Goal: Information Seeking & Learning: Learn about a topic

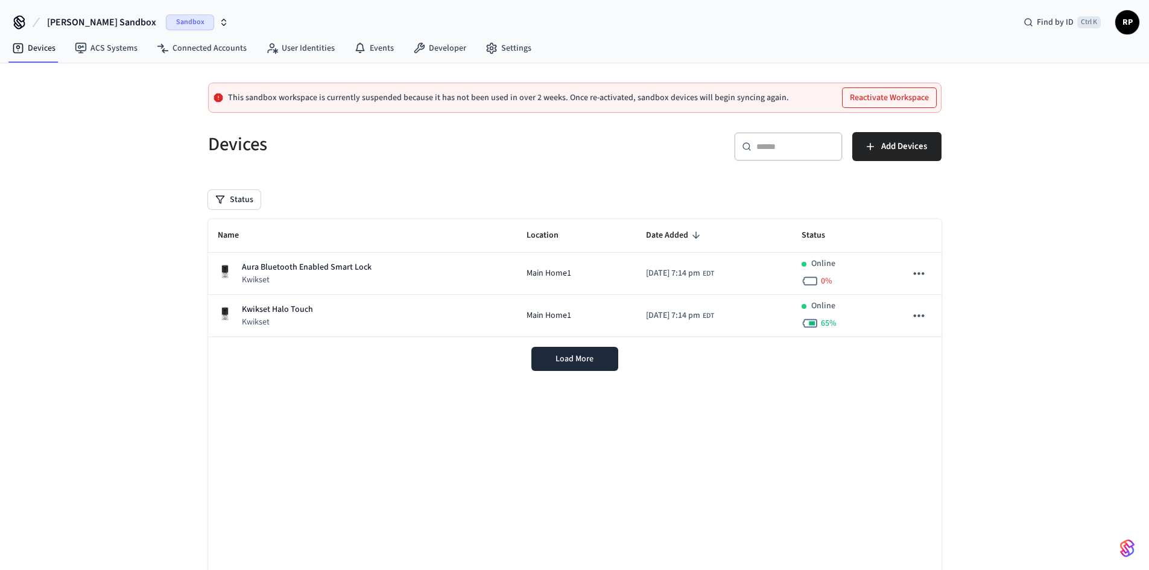
click at [93, 22] on span "[PERSON_NAME] Sandbox" at bounding box center [101, 22] width 109 height 14
click at [159, 100] on span "Production" at bounding box center [157, 101] width 48 height 16
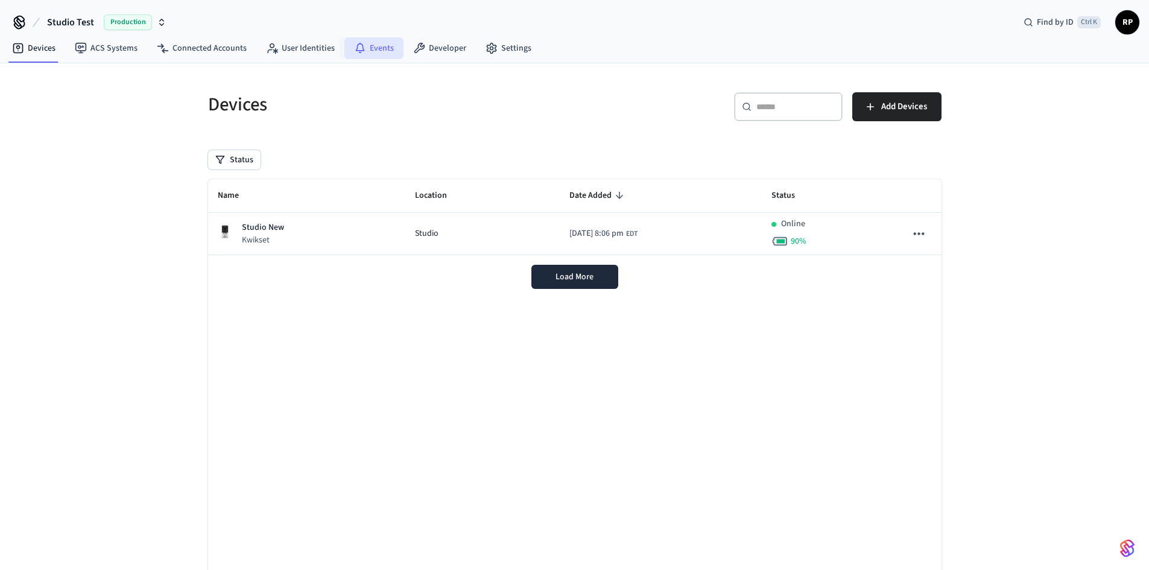
click at [365, 45] on link "Events" at bounding box center [373, 48] width 59 height 22
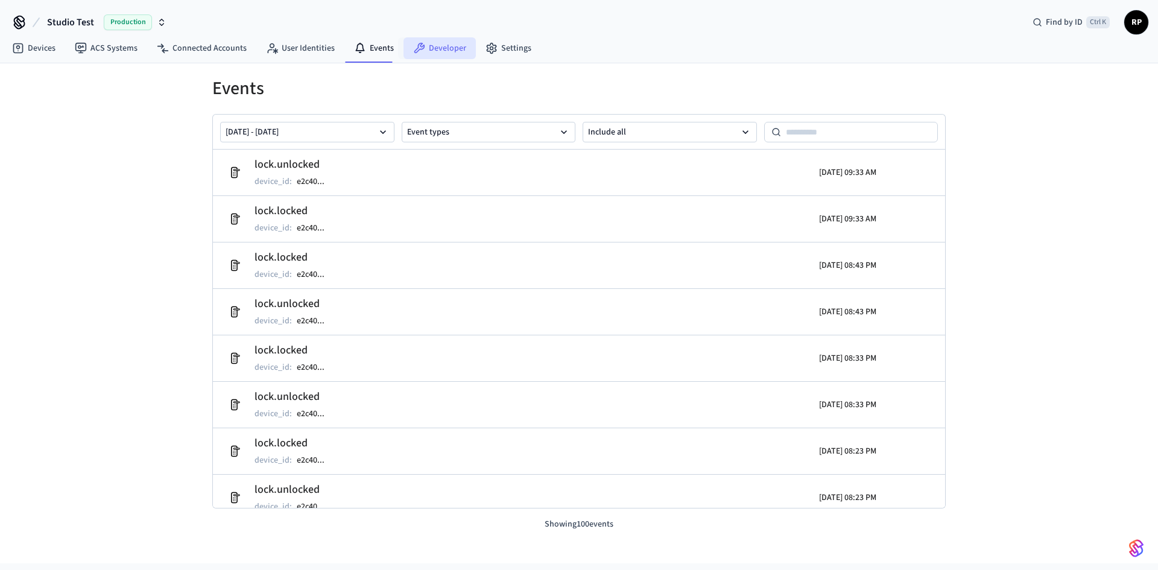
click at [431, 54] on link "Developer" at bounding box center [439, 48] width 72 height 22
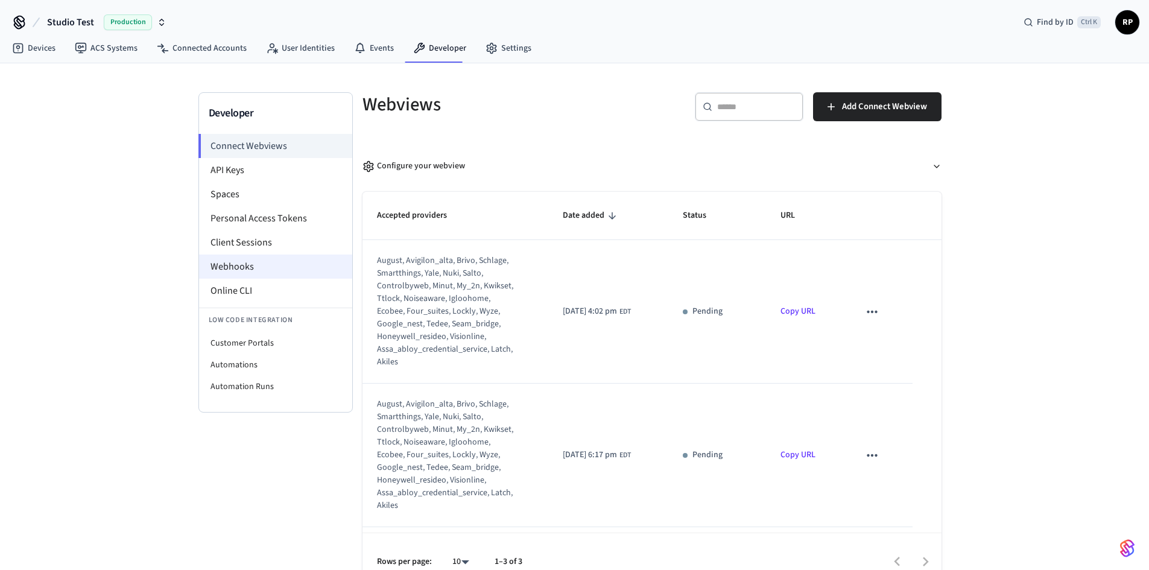
click at [233, 262] on li "Webhooks" at bounding box center [275, 266] width 153 height 24
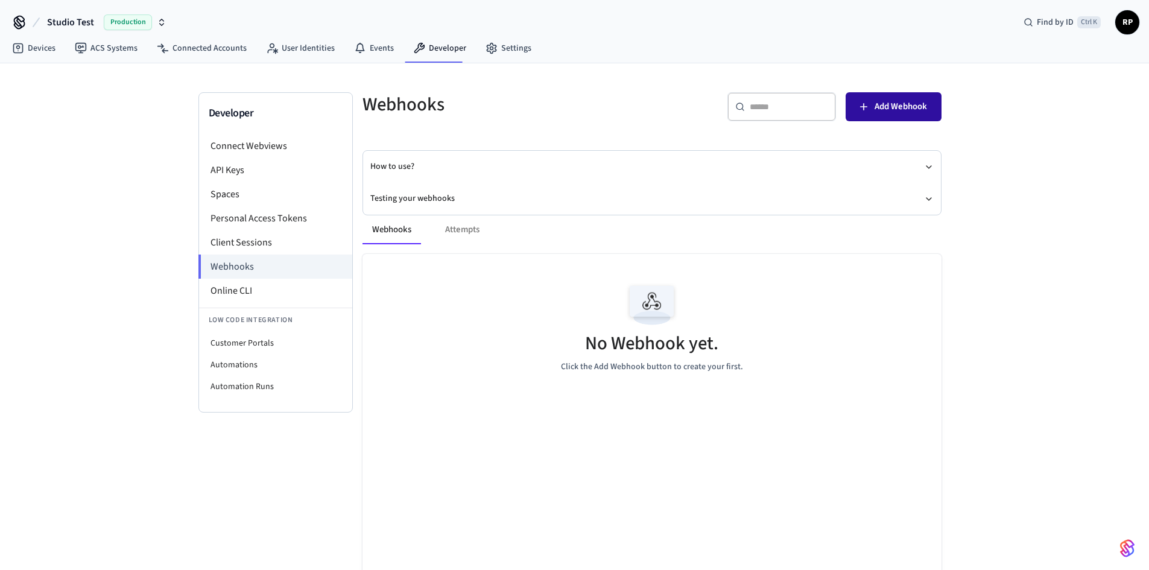
click at [881, 103] on span "Add Webhook" at bounding box center [900, 107] width 52 height 16
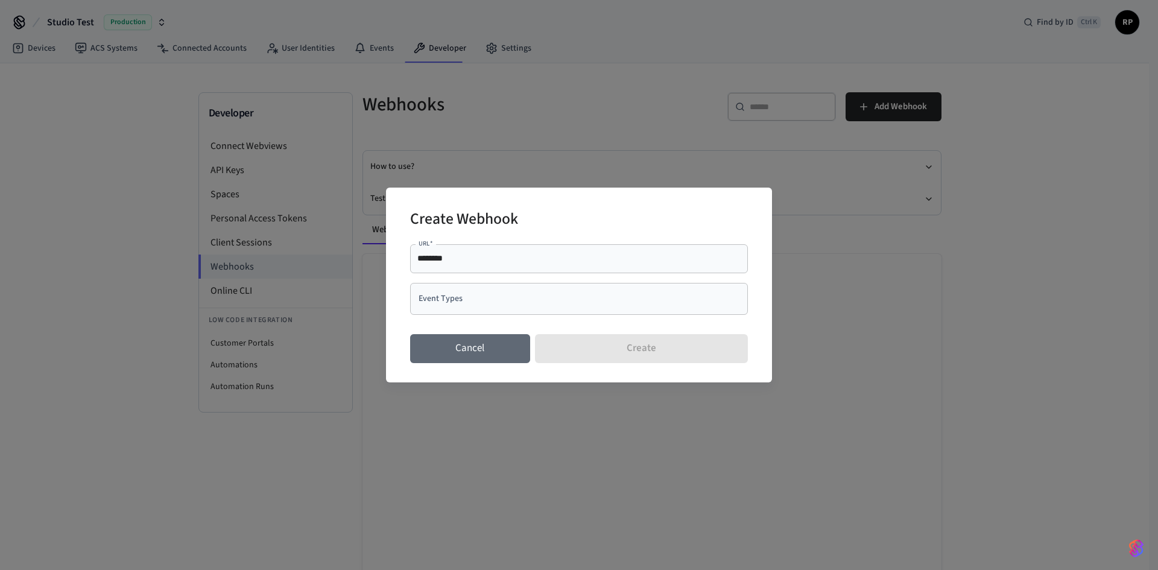
click at [477, 354] on button "Cancel" at bounding box center [470, 348] width 120 height 29
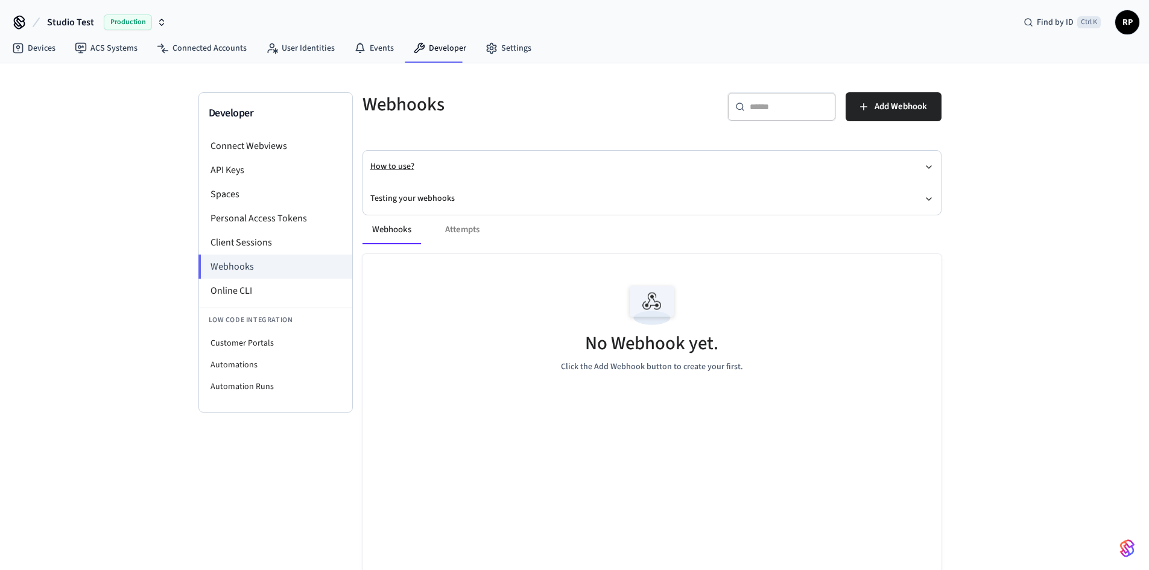
click at [388, 165] on button "How to use?" at bounding box center [651, 167] width 563 height 32
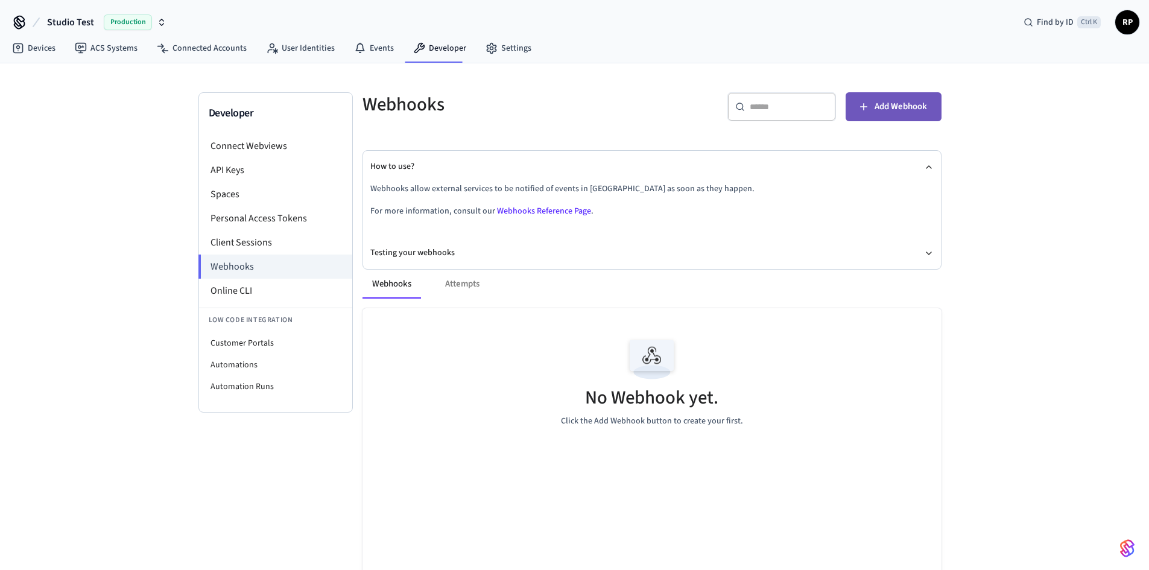
click at [882, 108] on span "Add Webhook" at bounding box center [900, 107] width 52 height 16
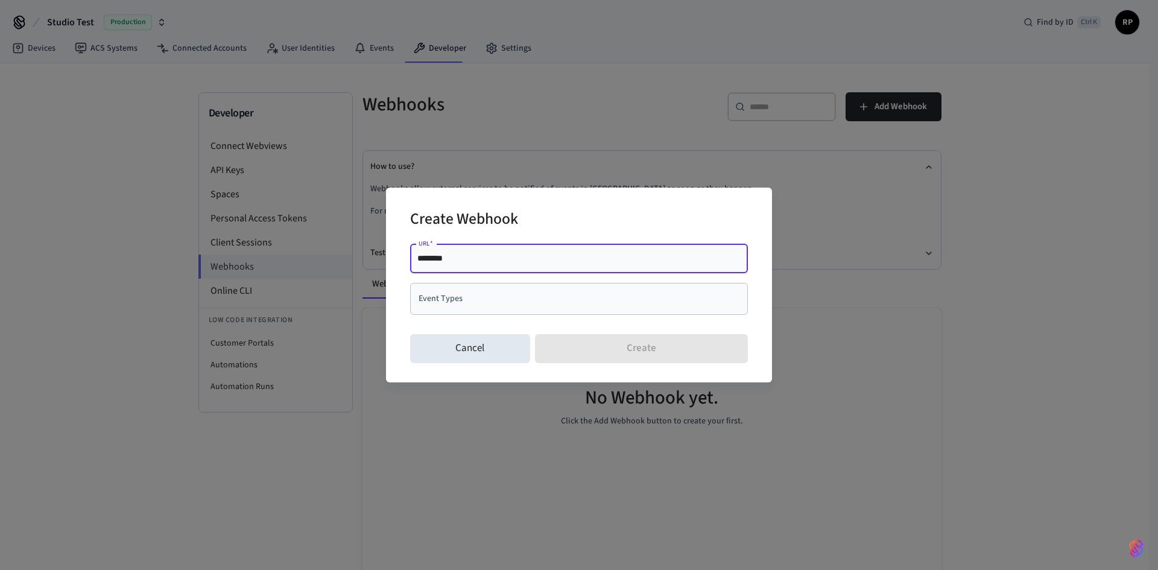
click at [479, 304] on input "Event Types" at bounding box center [569, 298] width 309 height 21
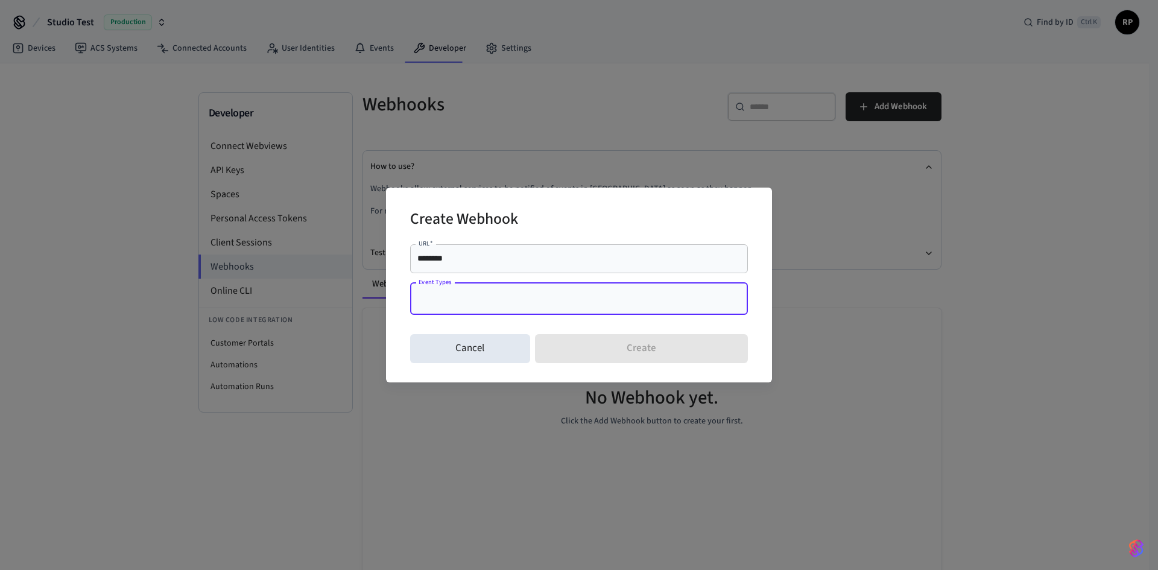
click at [872, 295] on div "Create Webhook URL   * ******** URL   * Event Types Event Types Cancel Create" at bounding box center [579, 285] width 1158 height 570
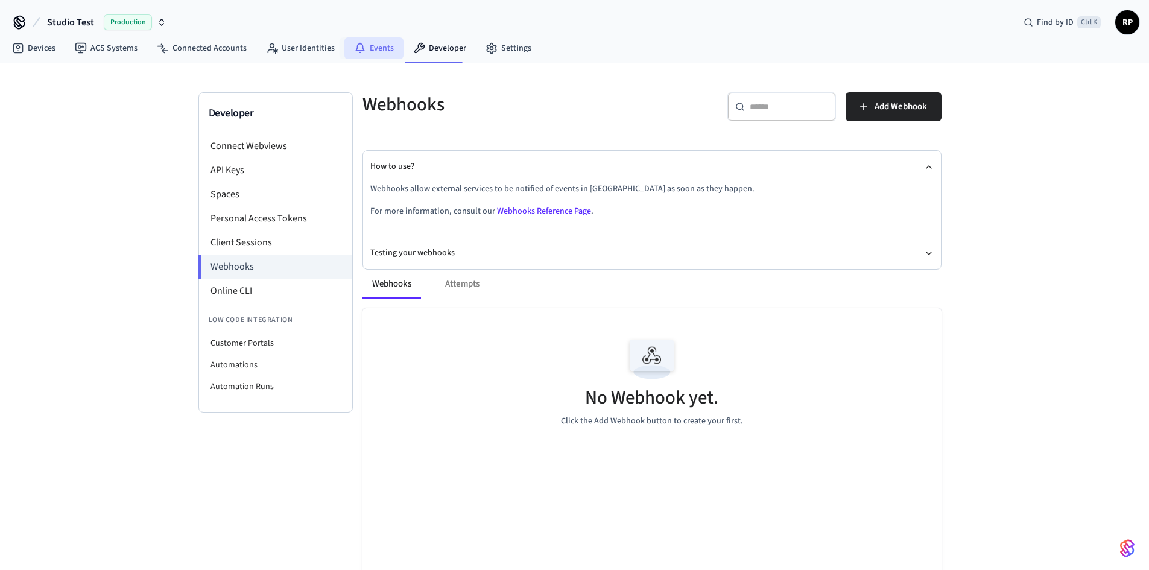
click at [377, 46] on link "Events" at bounding box center [373, 48] width 59 height 22
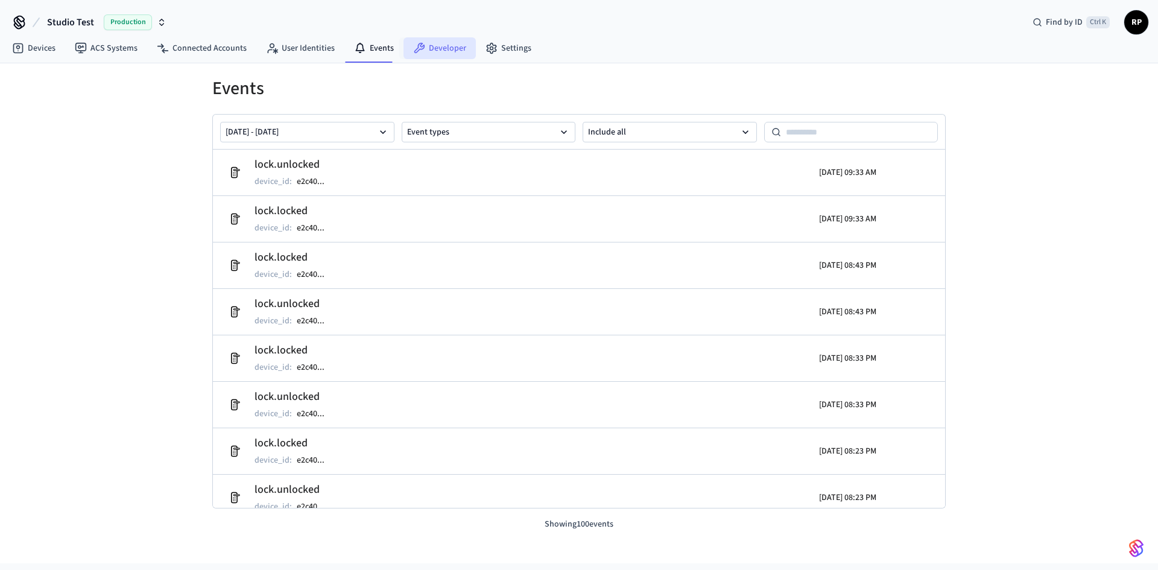
click at [430, 51] on link "Developer" at bounding box center [439, 48] width 72 height 22
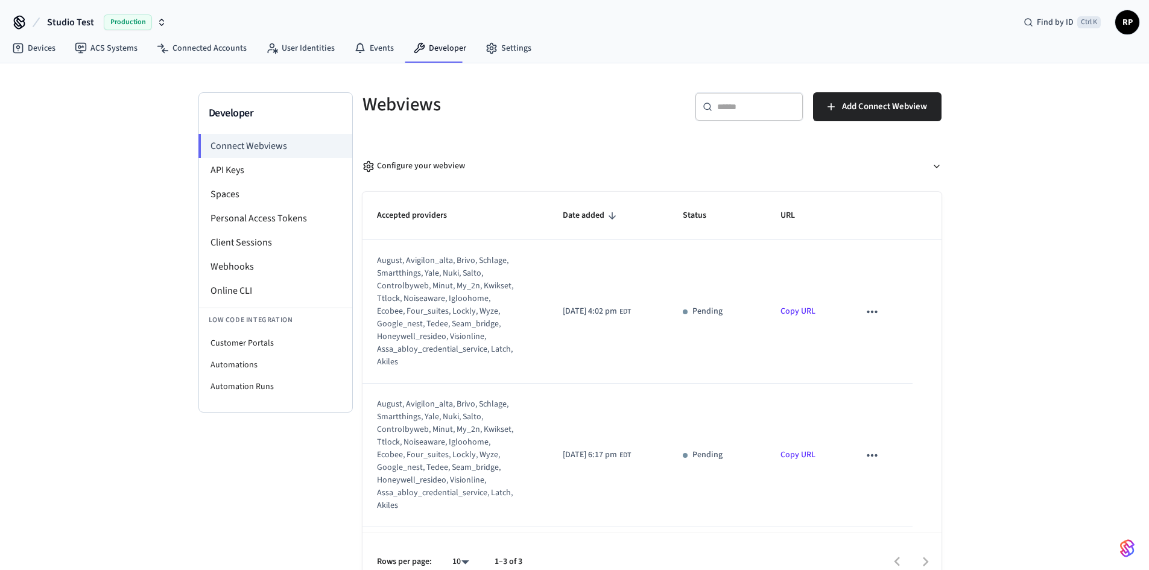
click at [759, 108] on input "text" at bounding box center [756, 107] width 78 height 12
paste input "**********"
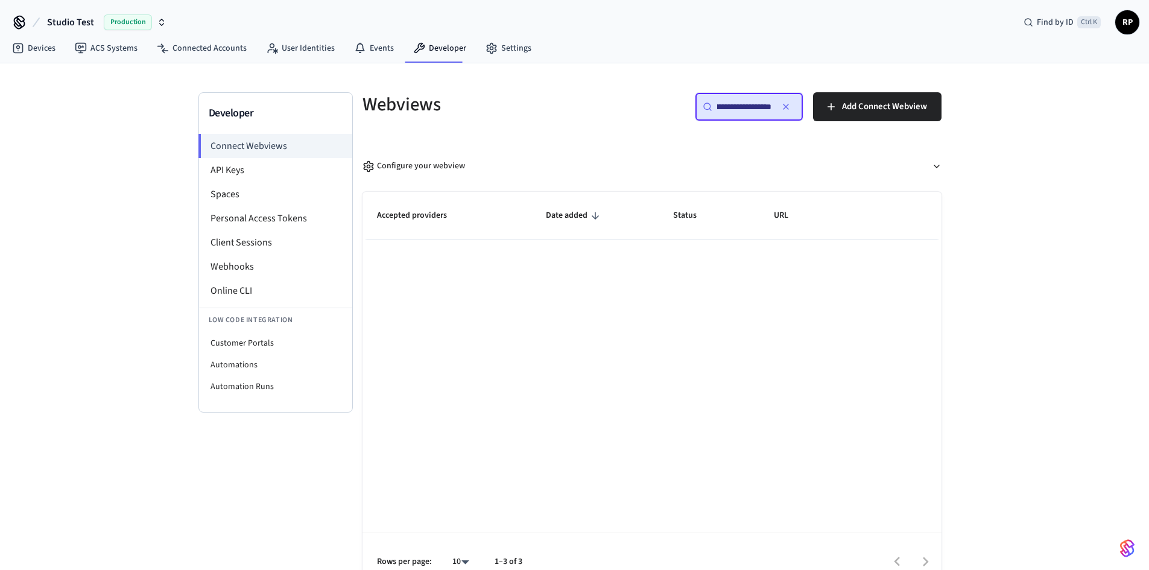
type input "**********"
drag, startPoint x: 771, startPoint y: 107, endPoint x: 633, endPoint y: 106, distance: 138.1
click at [633, 106] on div "**********" at bounding box center [644, 104] width 593 height 53
click at [236, 292] on li "Online CLI" at bounding box center [275, 291] width 153 height 24
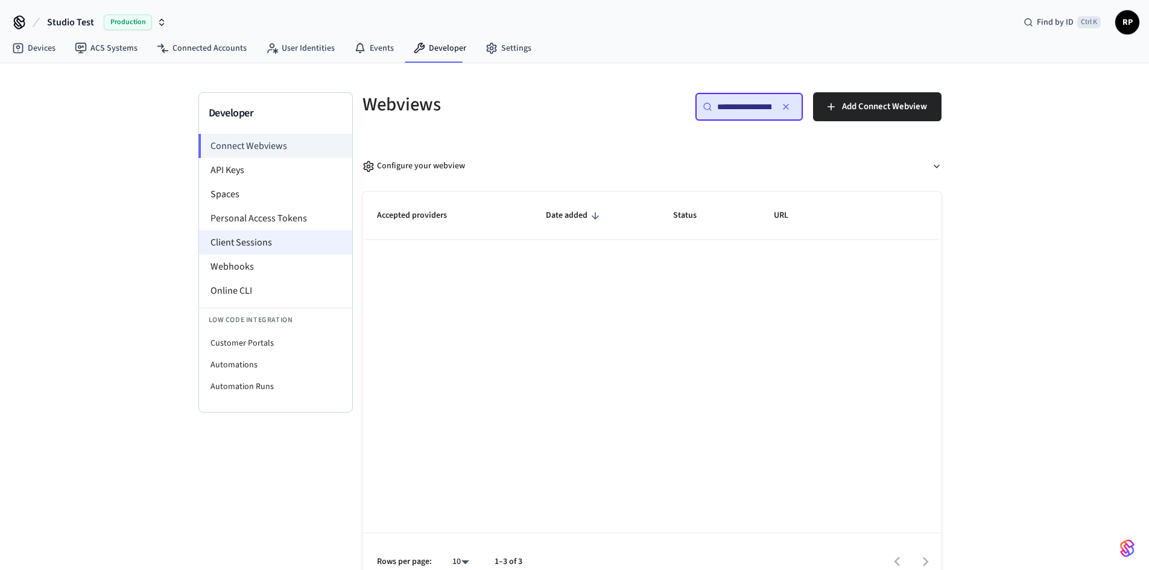
click at [255, 244] on li "Client Sessions" at bounding box center [275, 242] width 153 height 24
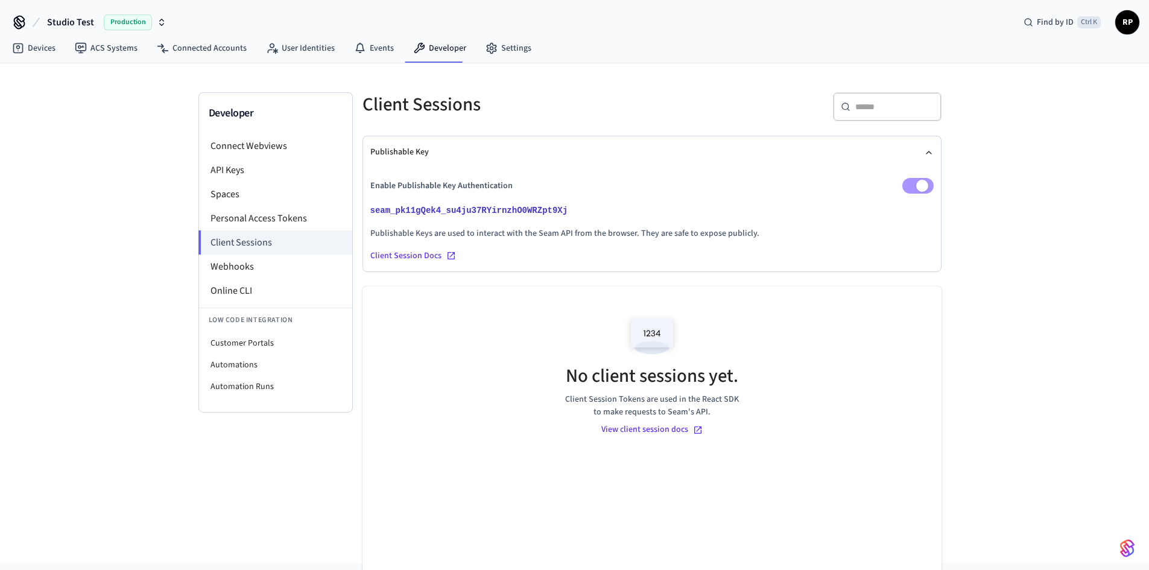
click at [404, 255] on div "Client Session Docs" at bounding box center [651, 256] width 563 height 12
